Goal: Information Seeking & Learning: Check status

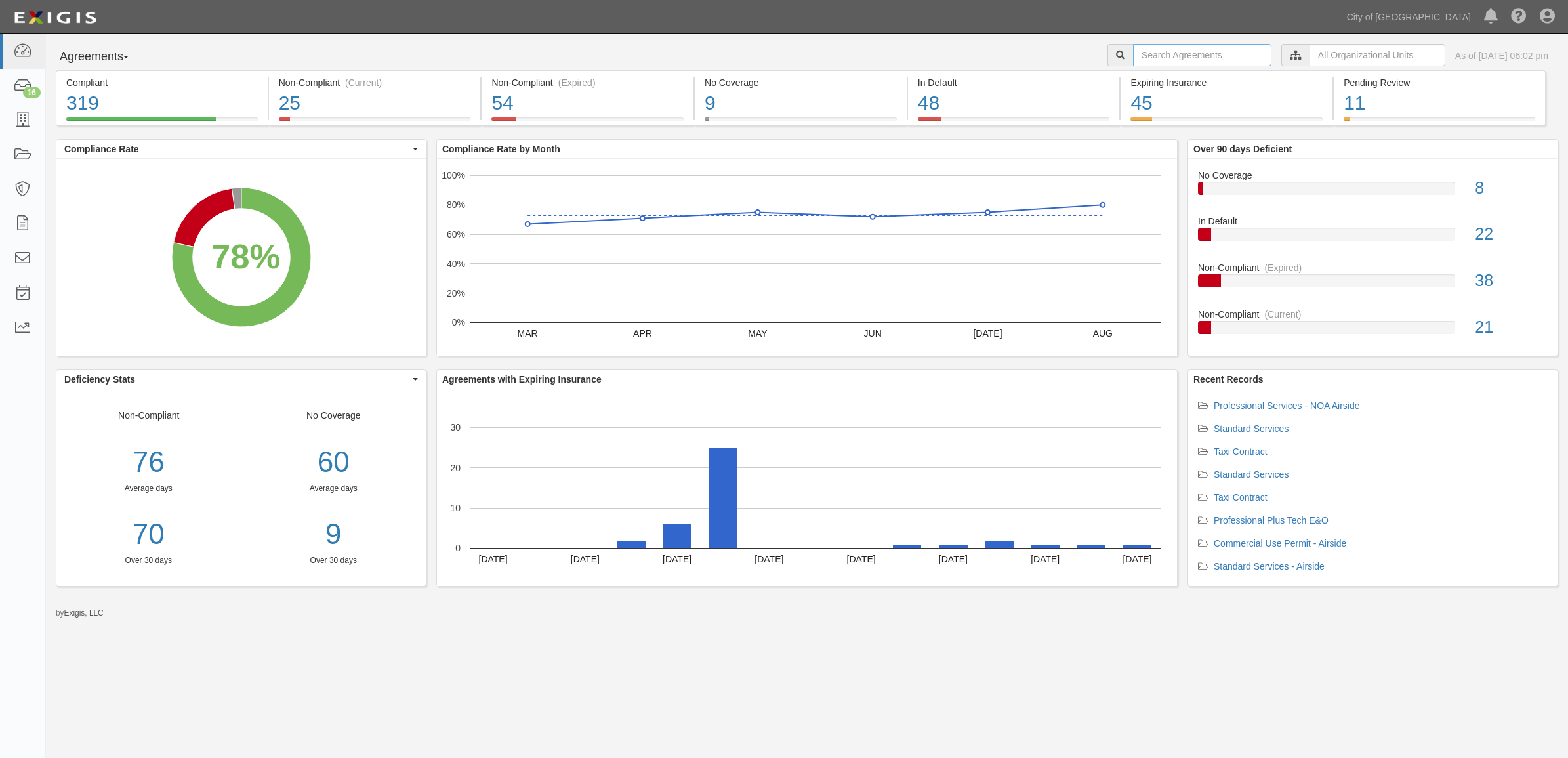
click at [1133, 60] on input "text" at bounding box center [1202, 55] width 138 height 22
type input "[PERSON_NAME] systems"
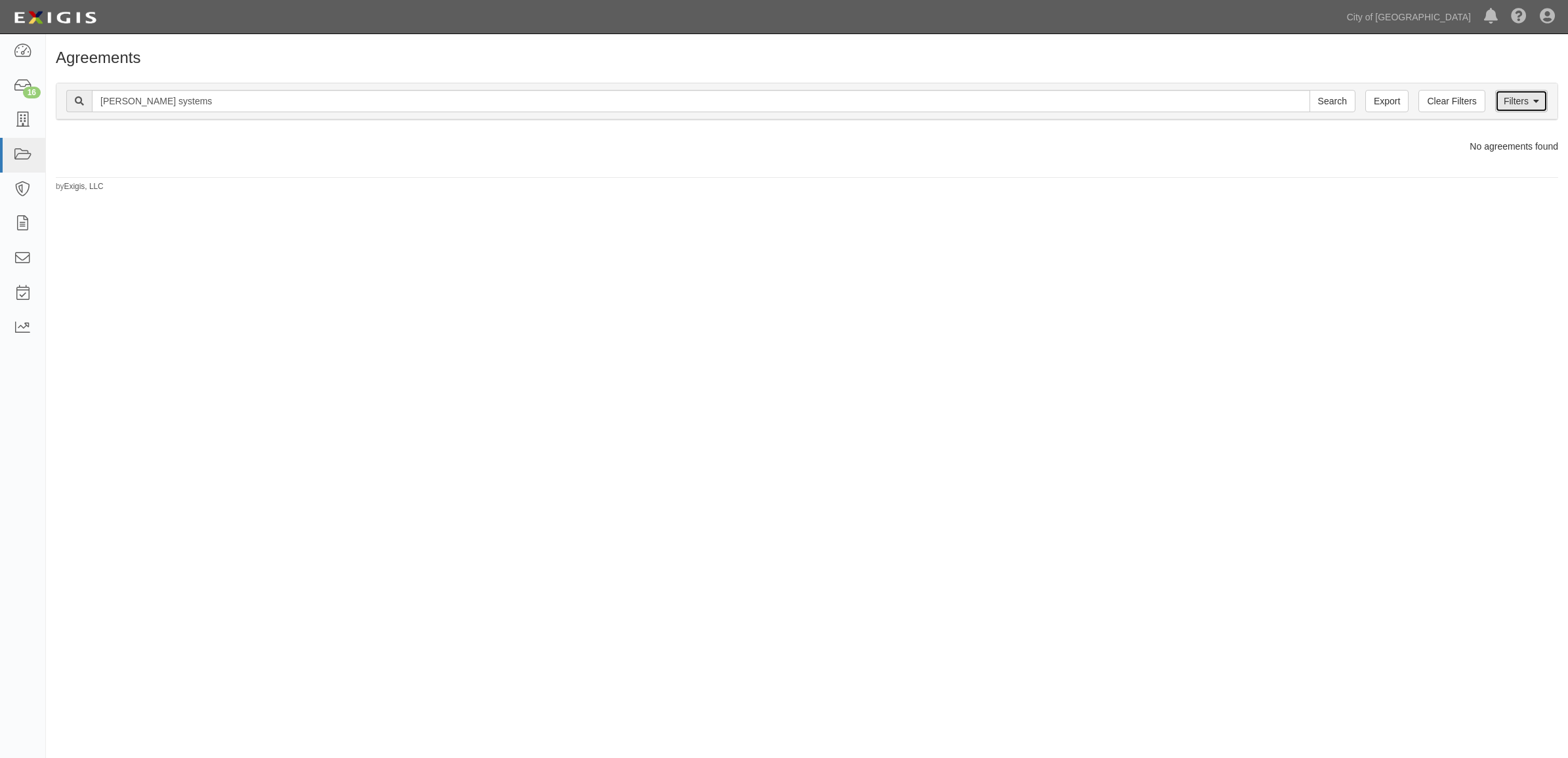
click at [1514, 96] on link "Filters" at bounding box center [1521, 101] width 52 height 22
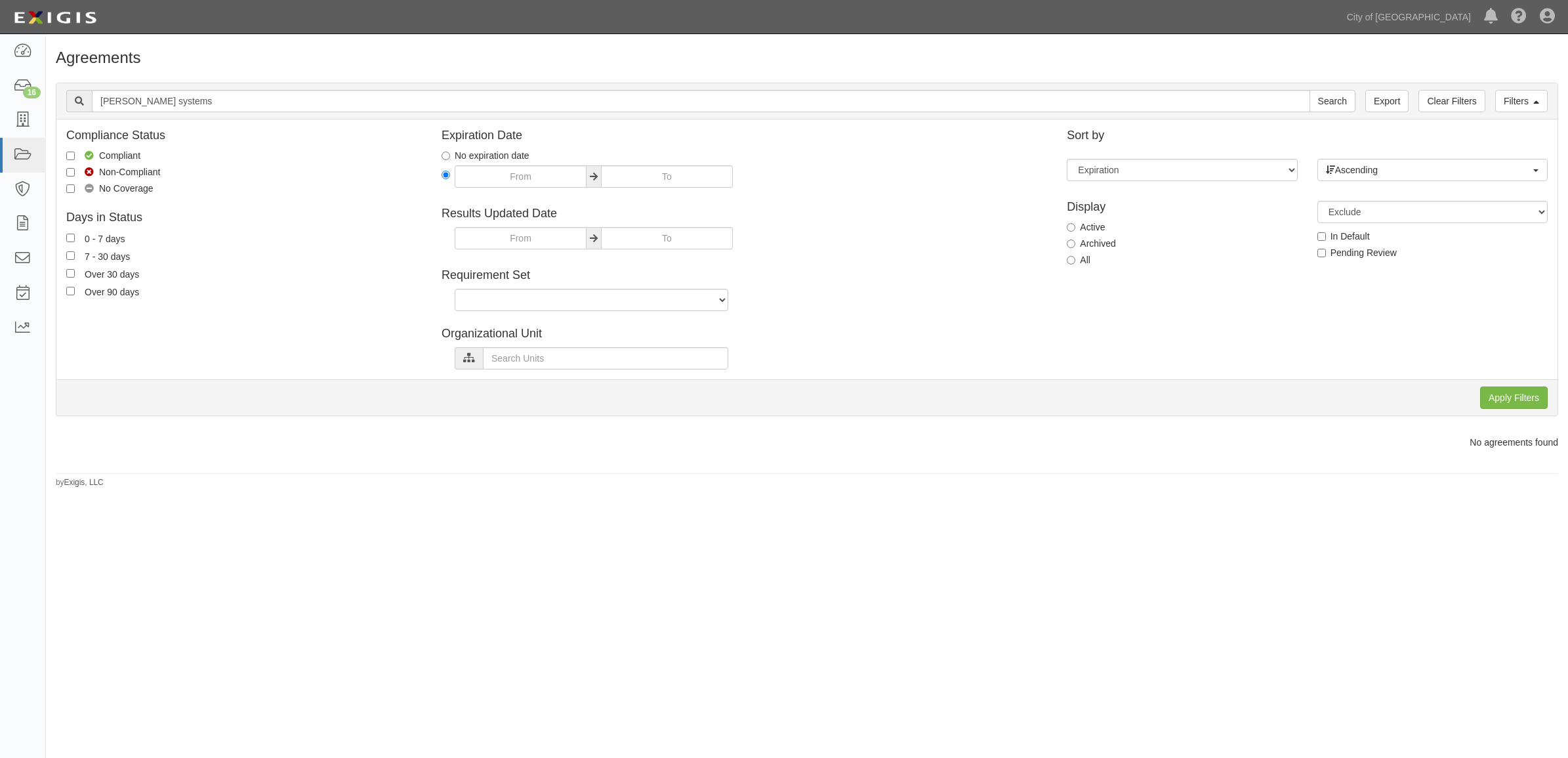
click at [1090, 264] on label "All" at bounding box center [1079, 259] width 24 height 13
click at [1075, 264] on input "All" at bounding box center [1071, 260] width 9 height 9
radio input "true"
click at [1494, 394] on input "Apply Filters" at bounding box center [1514, 397] width 68 height 22
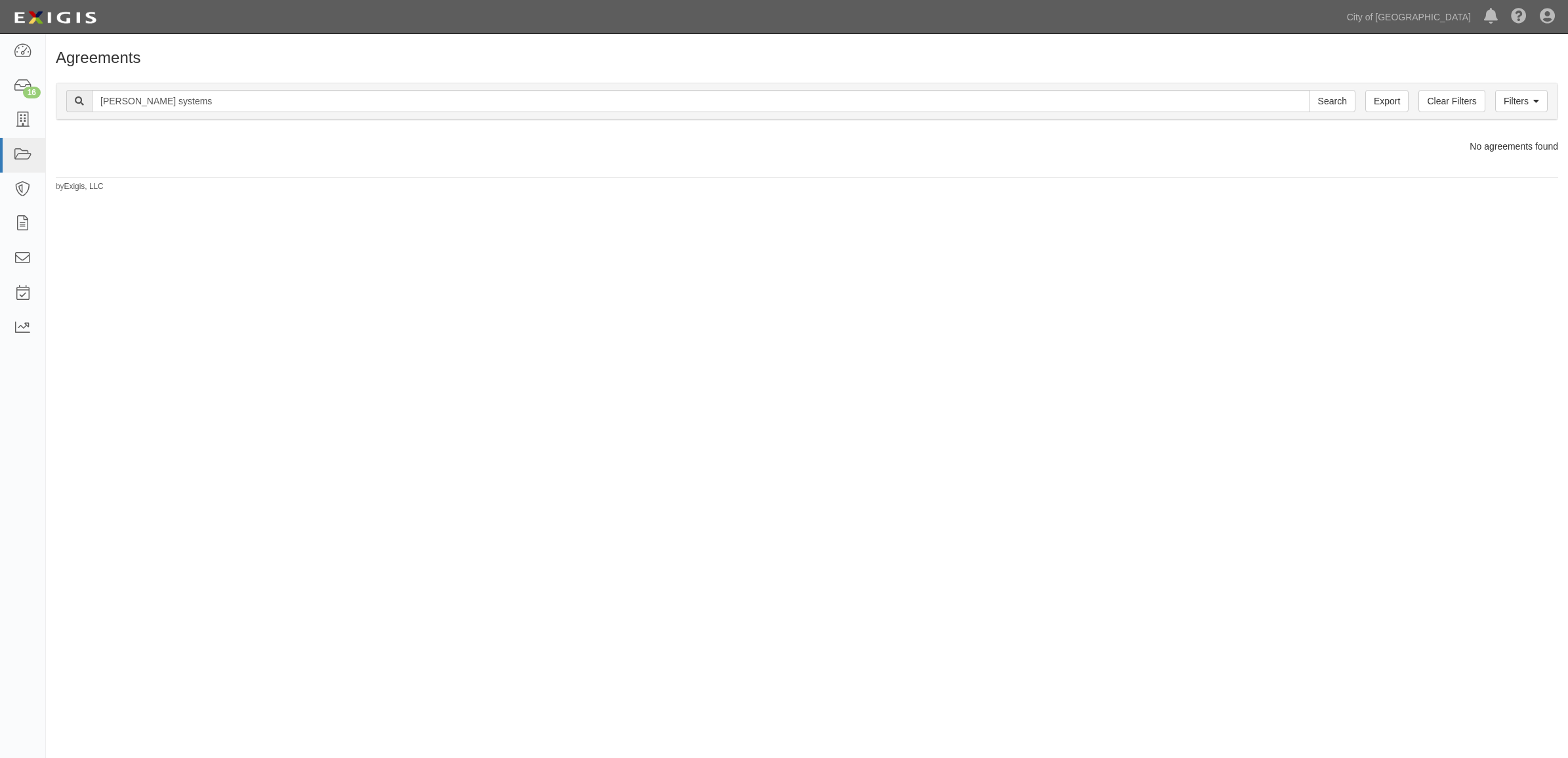
click at [348, 119] on div "Filters Clear Filters Export birdi systems Search Filters" at bounding box center [807, 101] width 1501 height 36
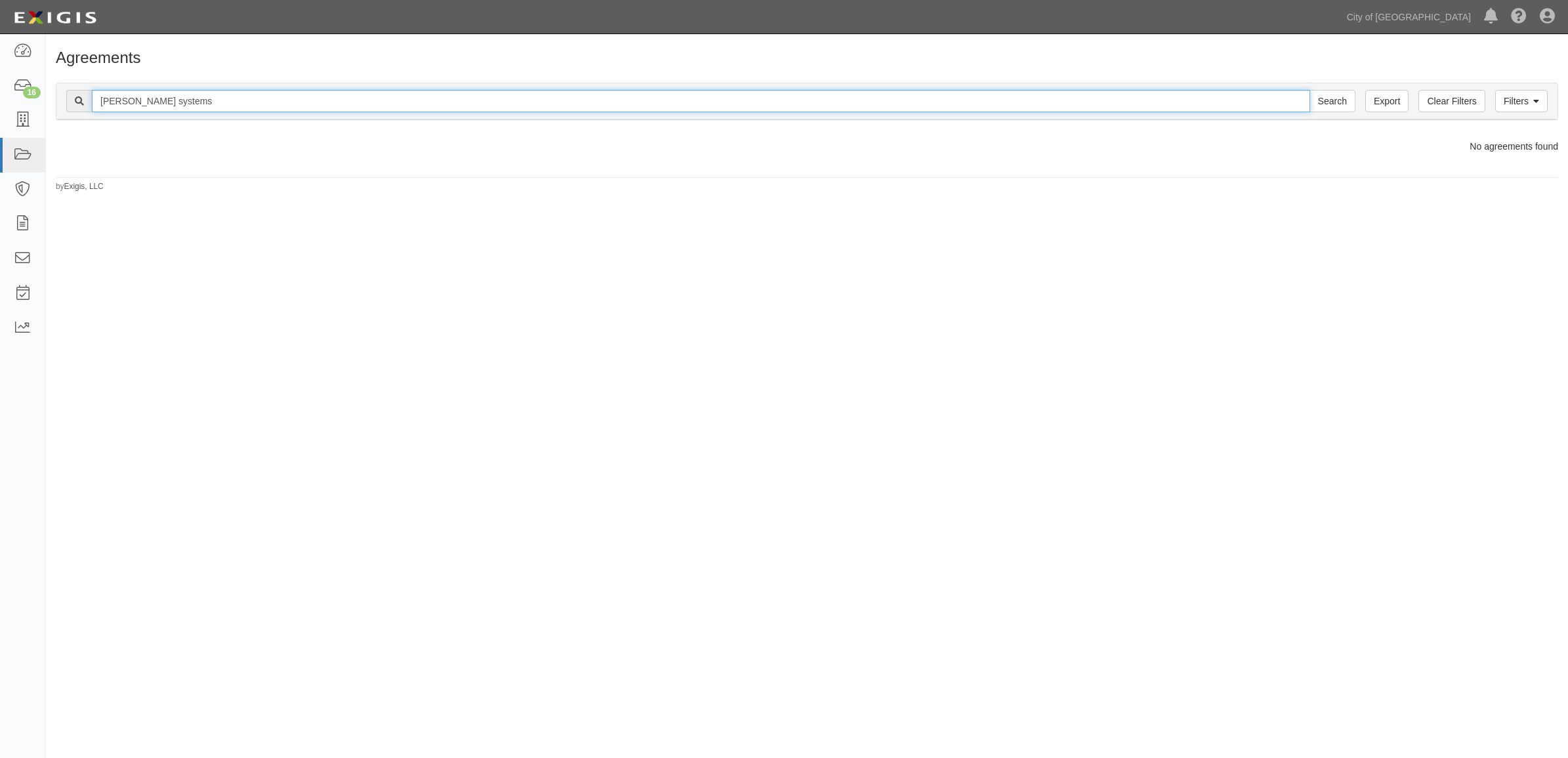
click at [348, 106] on input "[PERSON_NAME] systems" at bounding box center [701, 101] width 1219 height 22
click at [1310, 90] on input "Search" at bounding box center [1333, 101] width 46 height 22
